Goal: Information Seeking & Learning: Learn about a topic

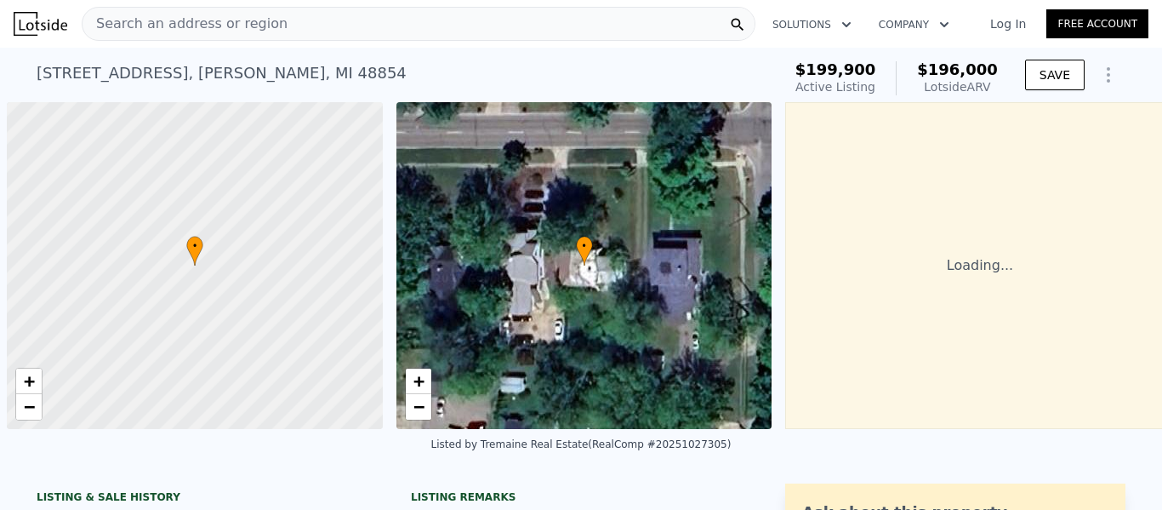
scroll to position [0, 7]
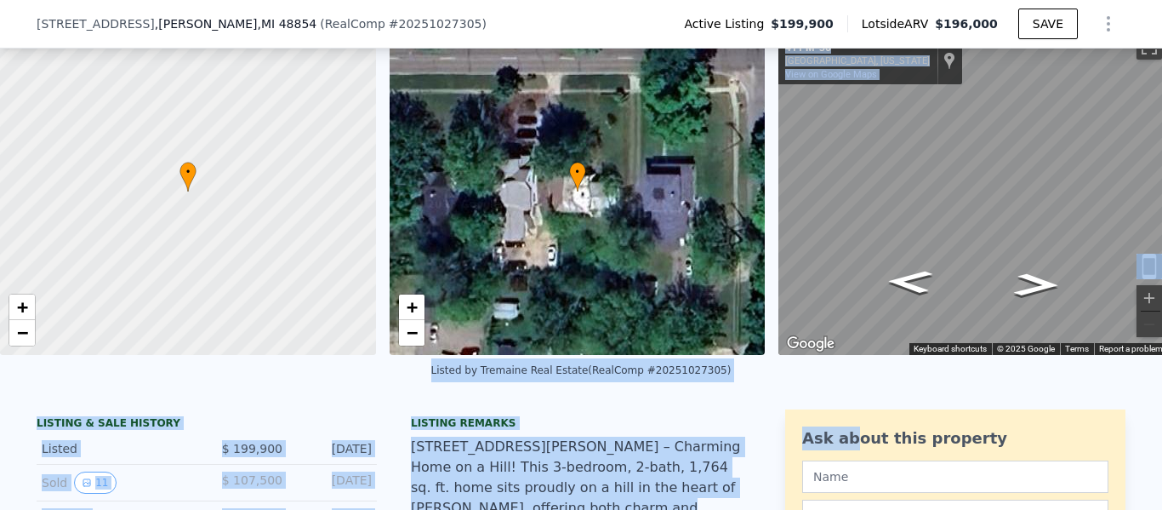
scroll to position [470, 0]
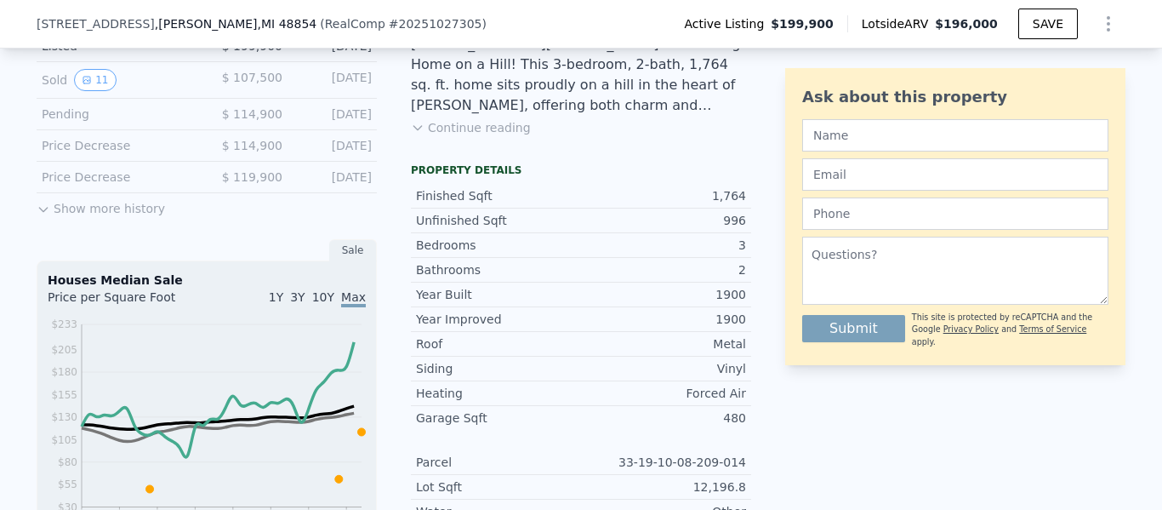
click at [785, 380] on div "Ask about this property Submit This site is protected by reCAPTCHA and the Goog…" at bounding box center [955, 432] width 340 height 851
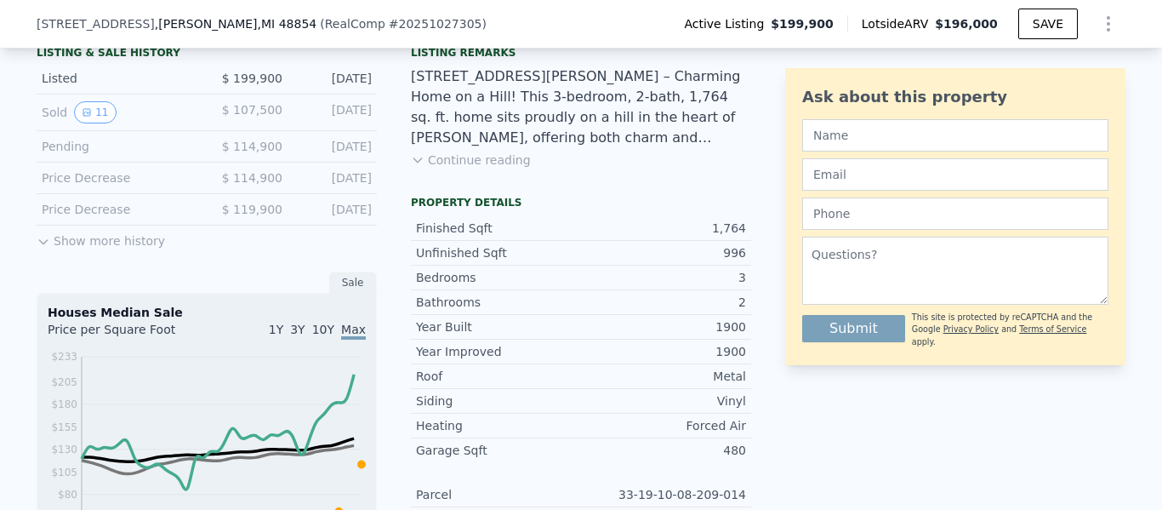
scroll to position [436, 0]
click at [101, 113] on button "11" at bounding box center [95, 114] width 42 height 22
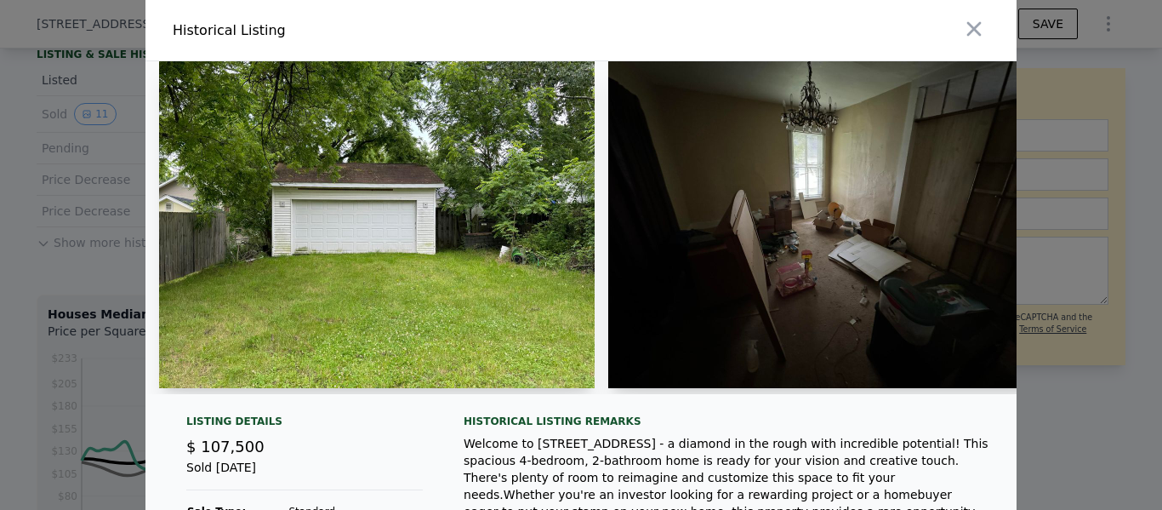
click at [341, 397] on div at bounding box center [580, 234] width 871 height 346
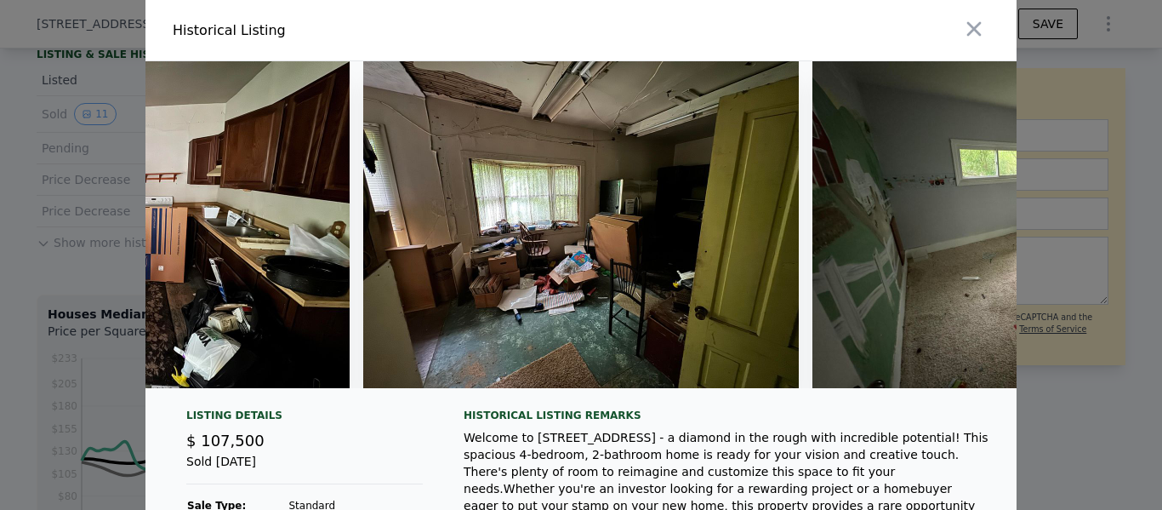
scroll to position [0, 3843]
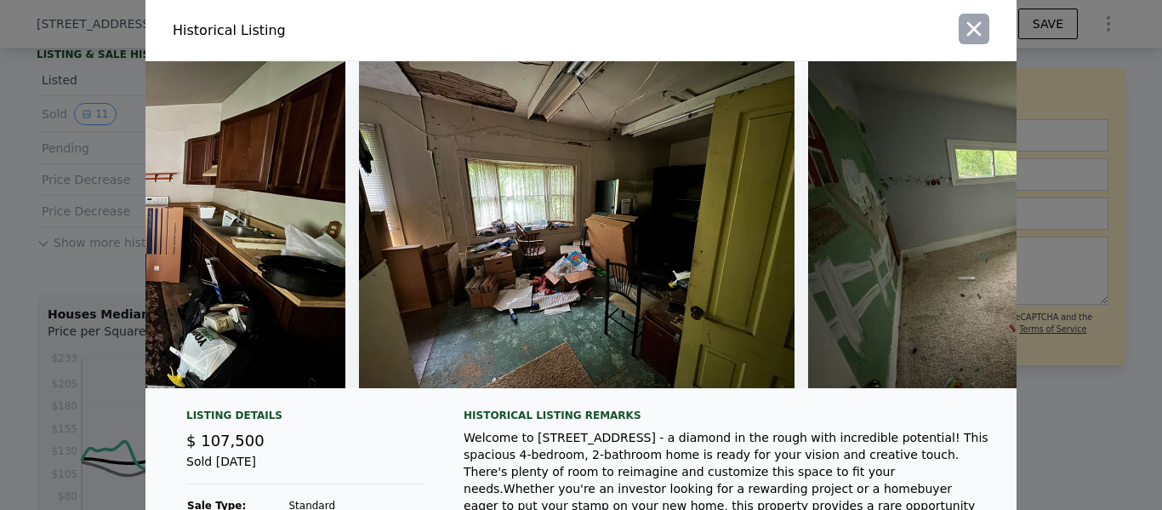
click at [980, 24] on icon "button" at bounding box center [974, 29] width 24 height 24
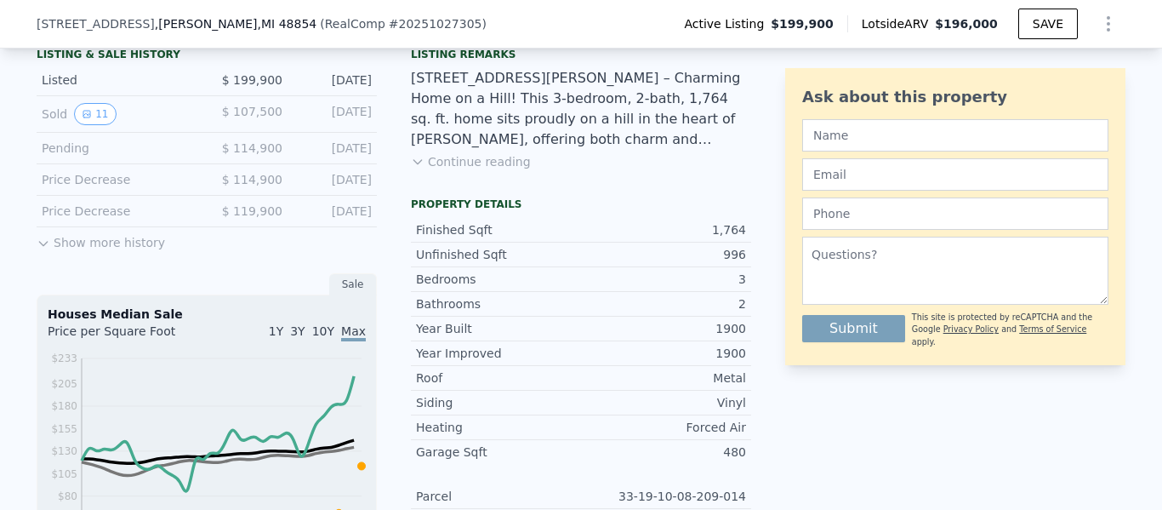
click at [623, 81] on div "[STREET_ADDRESS][PERSON_NAME] – Charming Home on a Hill! This 3-bedroom, 2-bath…" at bounding box center [581, 109] width 340 height 82
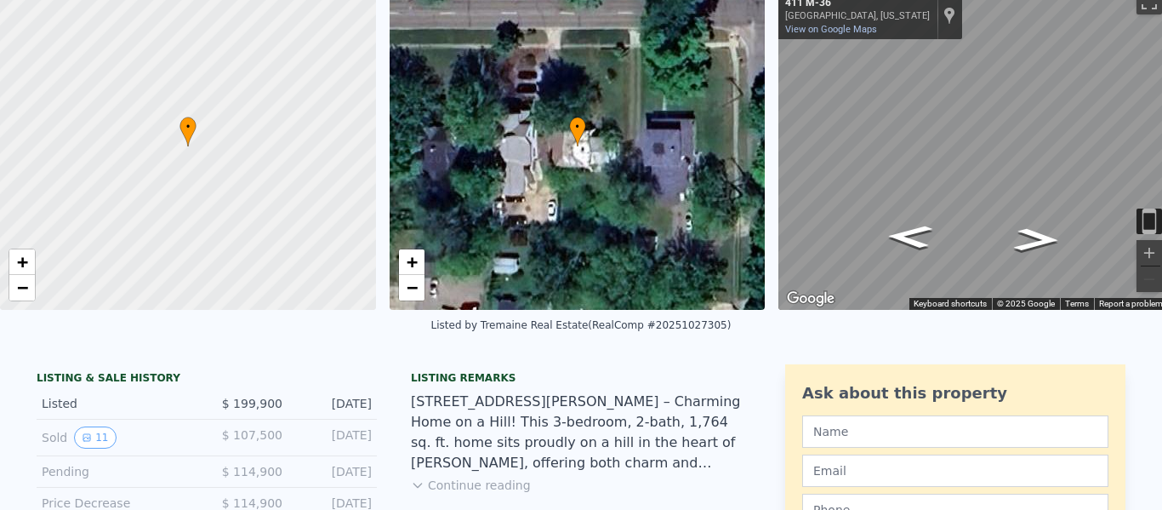
scroll to position [34, 0]
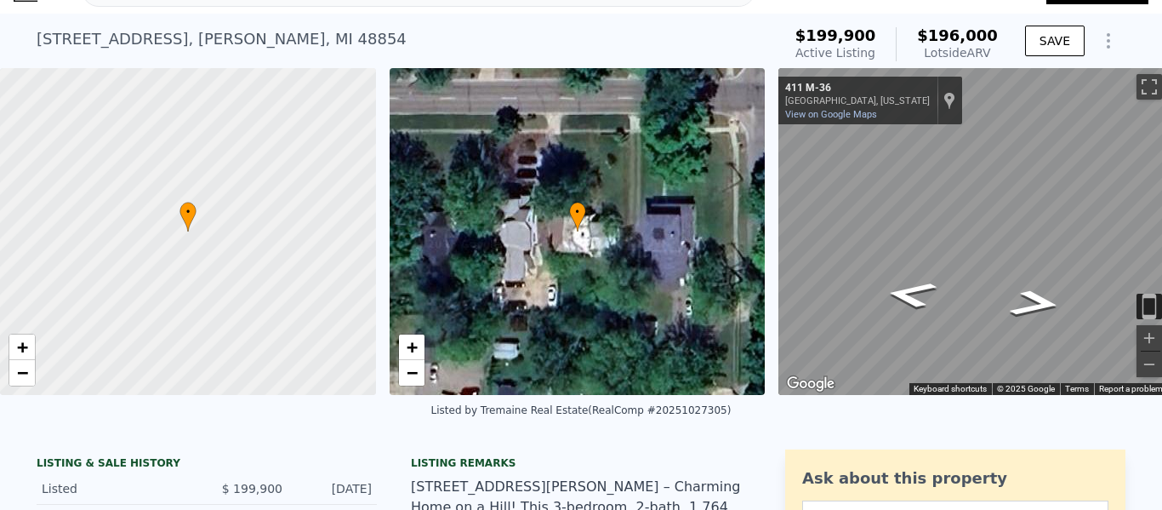
click at [712, 242] on div "• + − • + − ← Move left → Move right ↑ Move up ↓ Move down + Zoom in - Zoom out…" at bounding box center [581, 231] width 1162 height 327
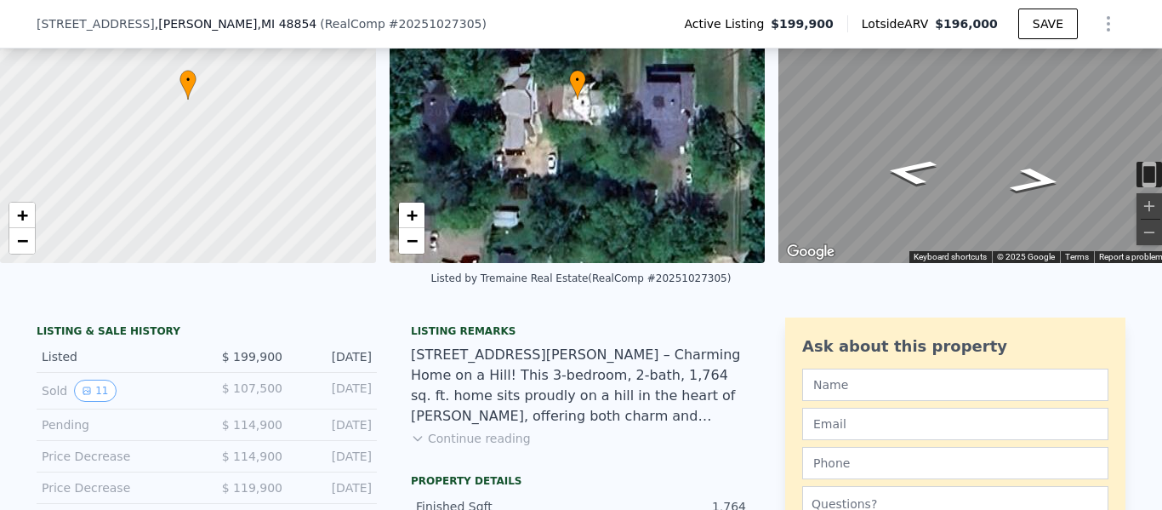
scroll to position [161, 0]
click at [100, 398] on button "11" at bounding box center [95, 390] width 42 height 22
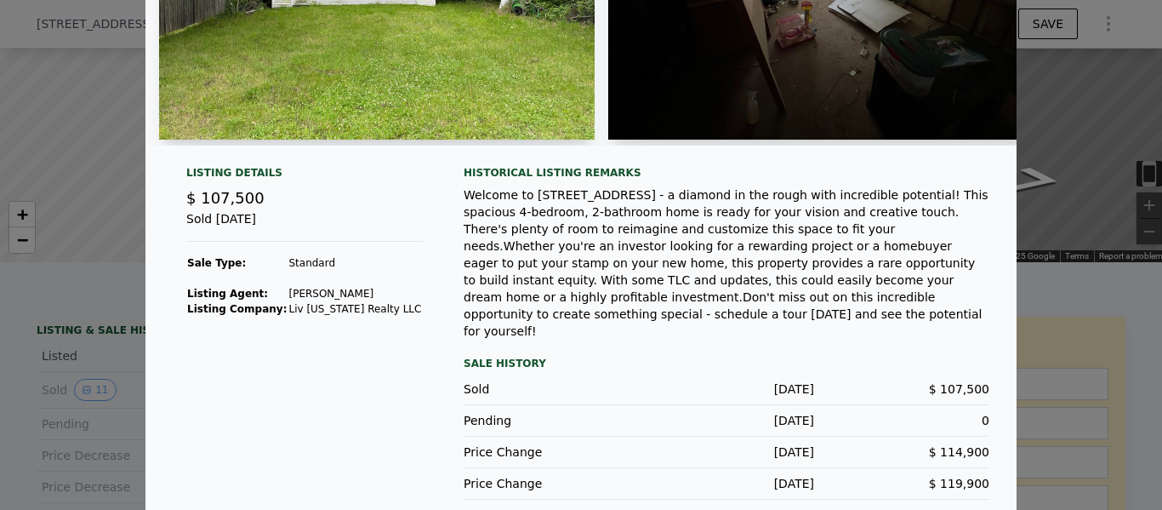
scroll to position [261, 0]
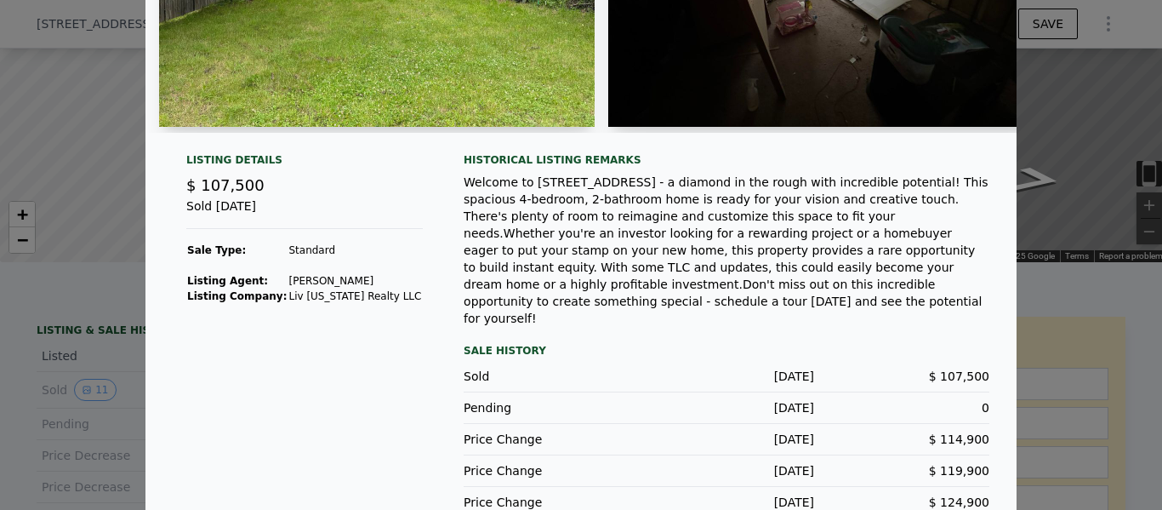
click at [168, 405] on div "Listing Details $ 107,500 Sold [DATE] Sale Type: Standard Listing Agent: [PERSO…" at bounding box center [580, 349] width 871 height 392
click at [78, 337] on div at bounding box center [581, 255] width 1162 height 510
